Goal: Task Accomplishment & Management: Use online tool/utility

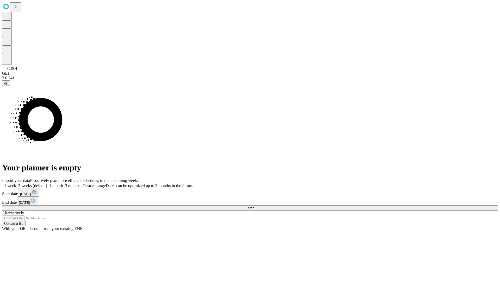
click at [254, 206] on span "Fetch" at bounding box center [250, 208] width 9 height 4
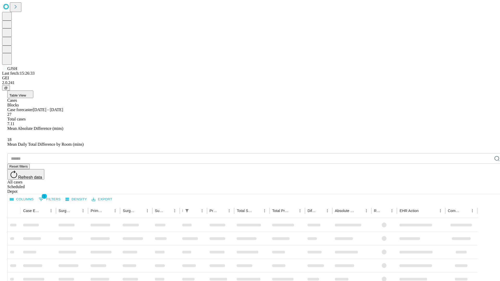
click at [487, 189] on div "Depot" at bounding box center [255, 191] width 496 height 5
